Goal: Find specific page/section: Find specific page/section

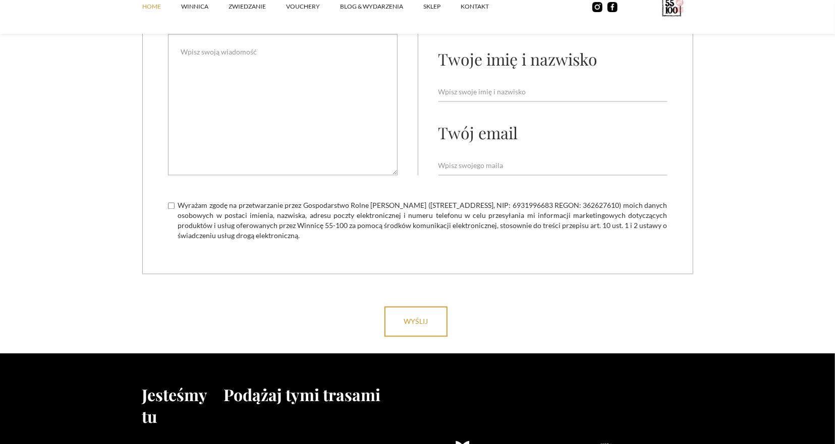
scroll to position [4068, 0]
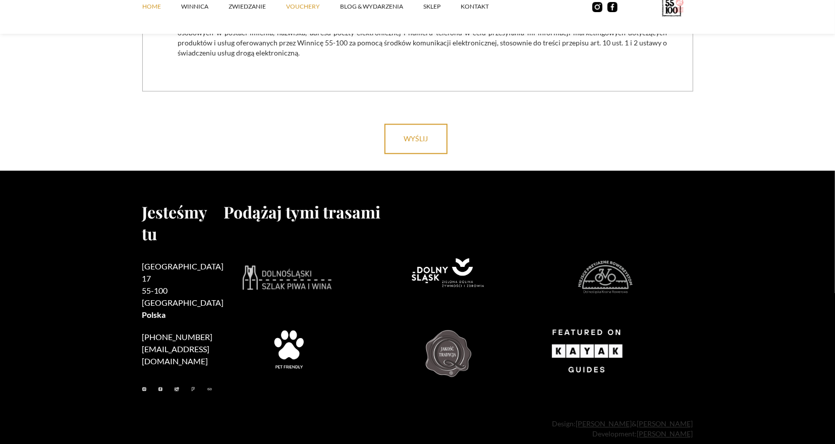
click at [304, 6] on link "vouchery" at bounding box center [313, 6] width 54 height 30
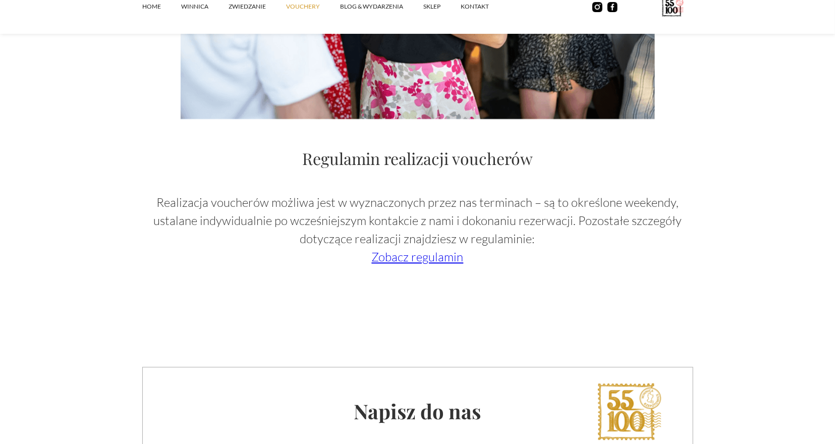
scroll to position [1732, 0]
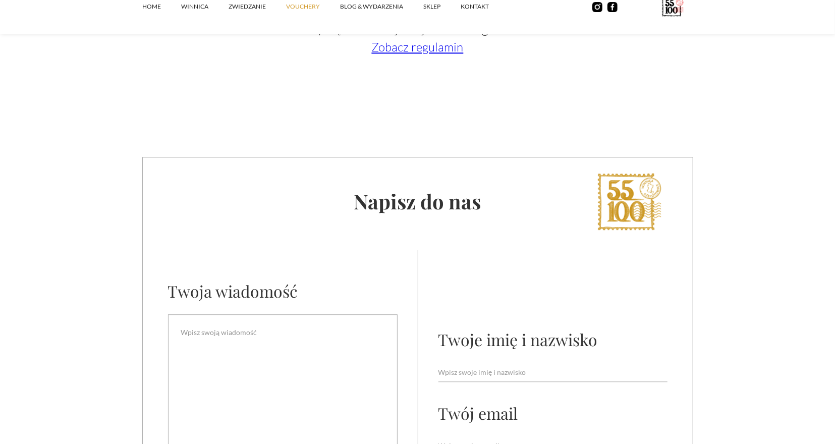
click at [395, 44] on link "Zobacz regulamin" at bounding box center [418, 46] width 92 height 15
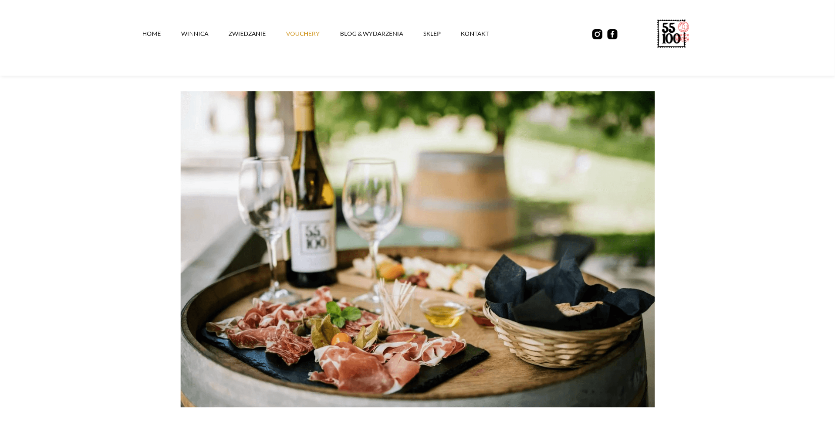
scroll to position [0, 0]
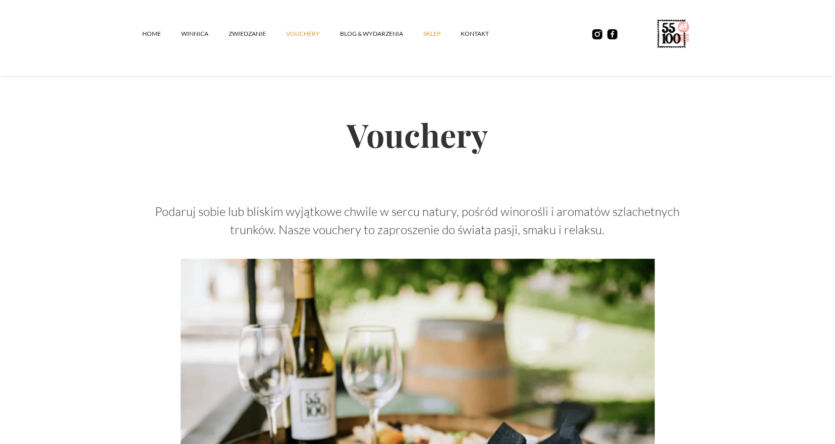
click at [432, 37] on link "SKLEP" at bounding box center [442, 34] width 37 height 30
